Goal: Transaction & Acquisition: Subscribe to service/newsletter

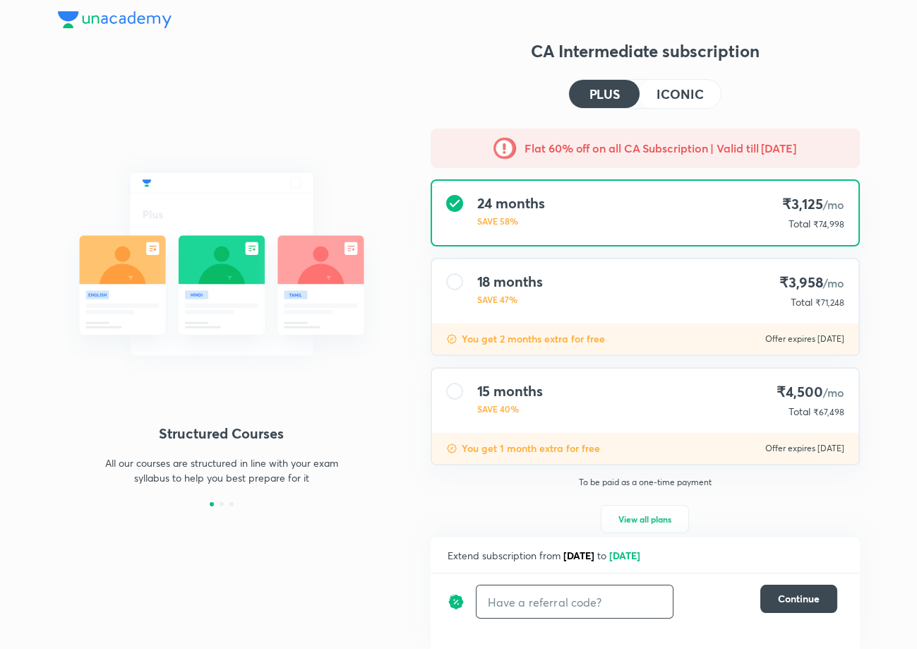
click at [578, 593] on input "text" at bounding box center [574, 601] width 196 height 33
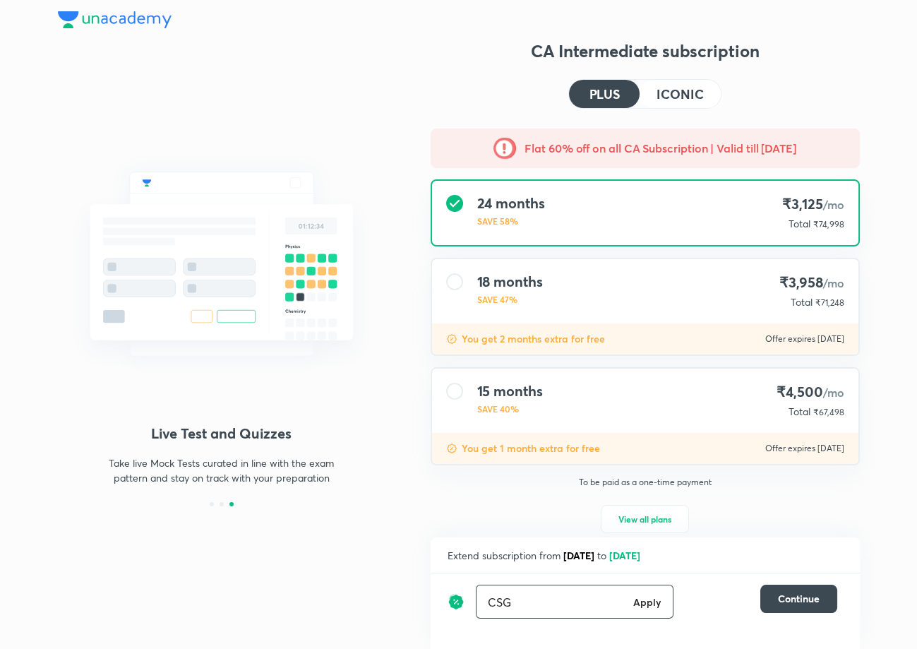
type input "CSG"
click at [652, 607] on h6 "Apply" at bounding box center [647, 601] width 28 height 15
